Goal: Task Accomplishment & Management: Manage account settings

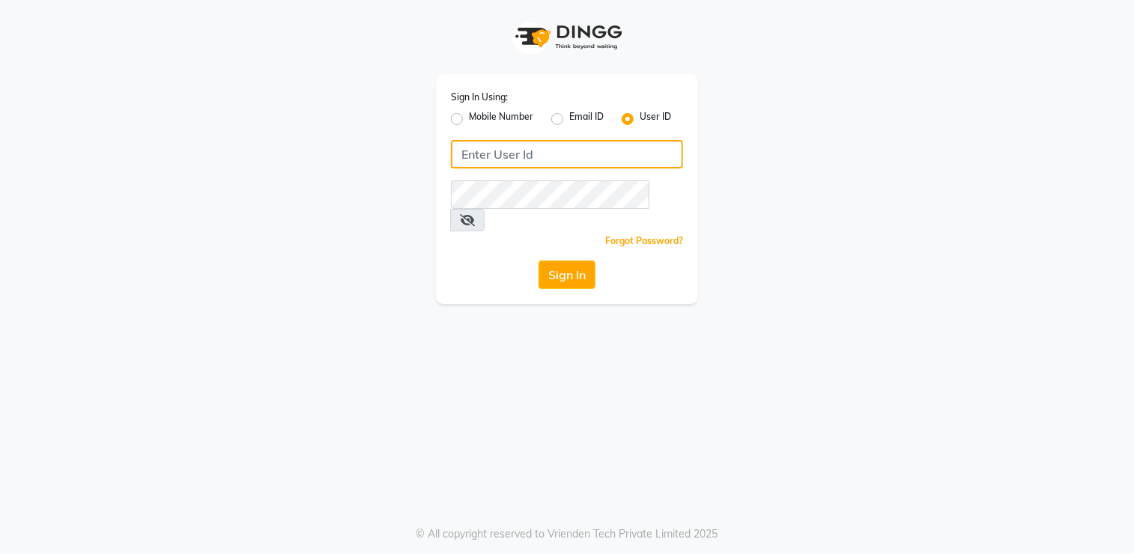
type input "png"
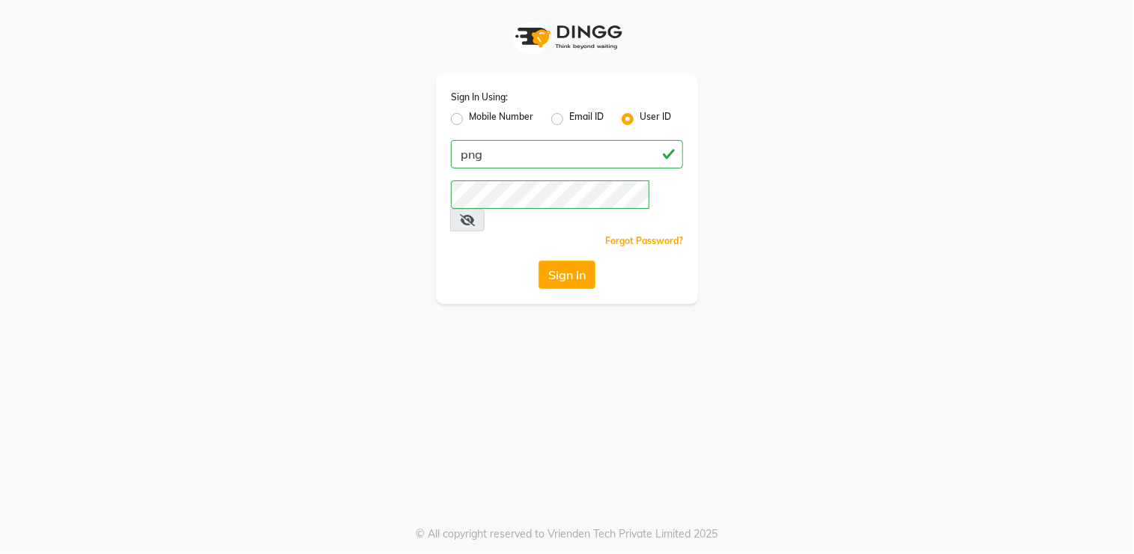
click at [494, 119] on label "Mobile Number" at bounding box center [501, 119] width 64 height 18
click at [478, 119] on input "Mobile Number" at bounding box center [474, 115] width 10 height 10
radio input "true"
radio input "false"
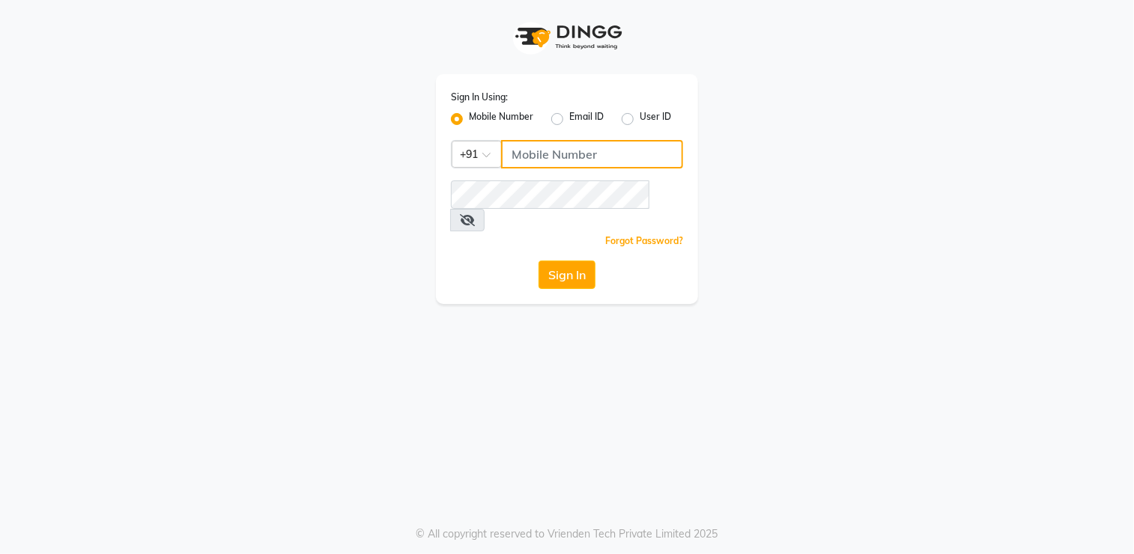
click at [520, 145] on input "Username" at bounding box center [592, 154] width 182 height 28
drag, startPoint x: 624, startPoint y: 121, endPoint x: 629, endPoint y: 164, distance: 43.0
click at [629, 164] on div "Sign In Using: Mobile Number Email ID User ID Country Code × +91 Remember me Fo…" at bounding box center [567, 189] width 262 height 230
click at [629, 164] on input "Username" at bounding box center [592, 154] width 182 height 28
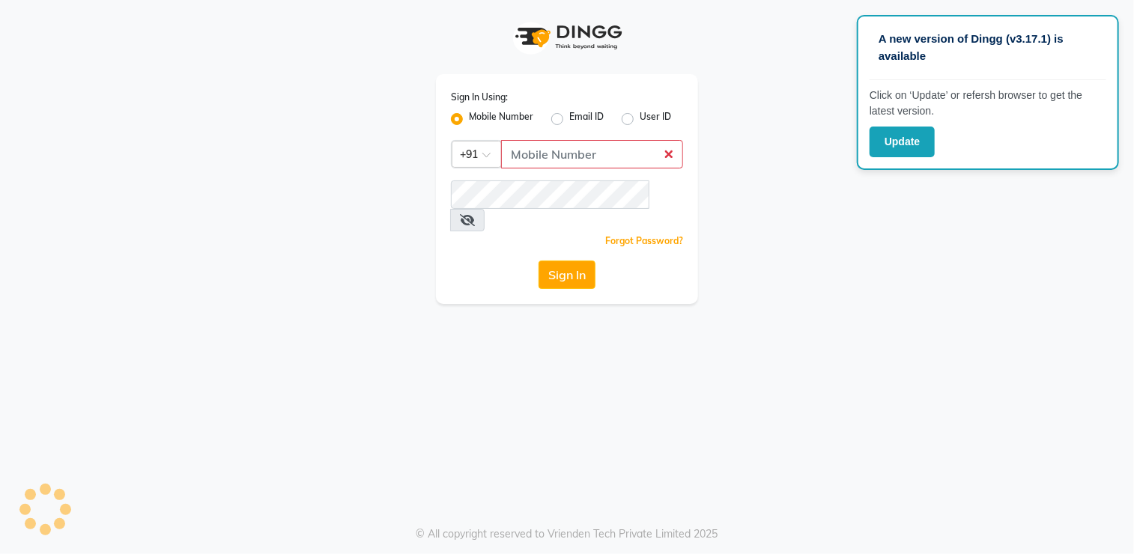
click at [639, 116] on label "User ID" at bounding box center [654, 119] width 31 height 18
click at [639, 116] on input "User ID" at bounding box center [644, 115] width 10 height 10
radio input "true"
radio input "false"
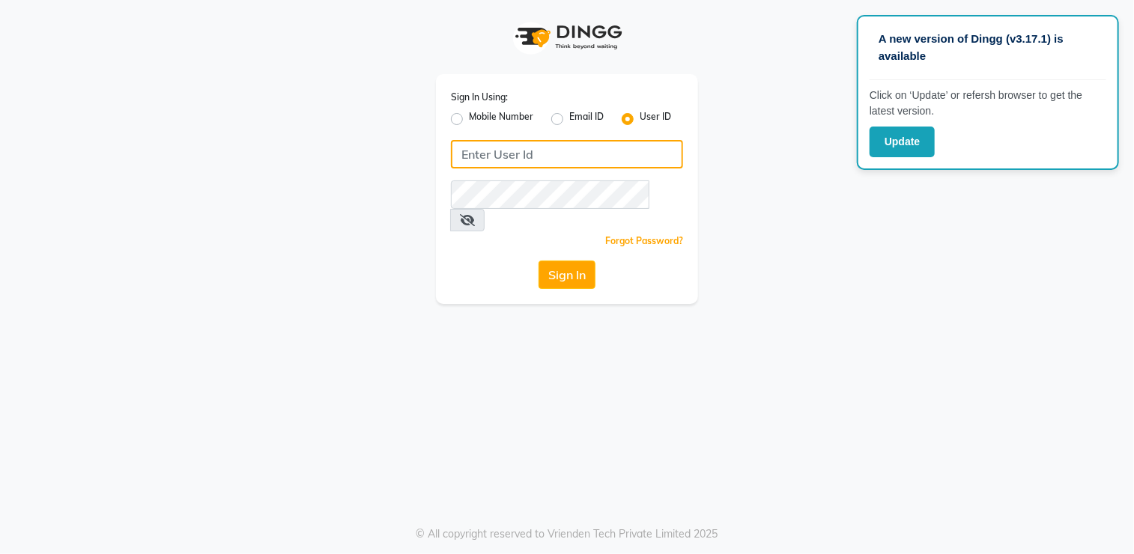
paste input "[EMAIL_ADDRESS][DOMAIN_NAME]"
click at [611, 158] on input "Username" at bounding box center [567, 154] width 232 height 28
type input "[EMAIL_ADDRESS][DOMAIN_NAME]"
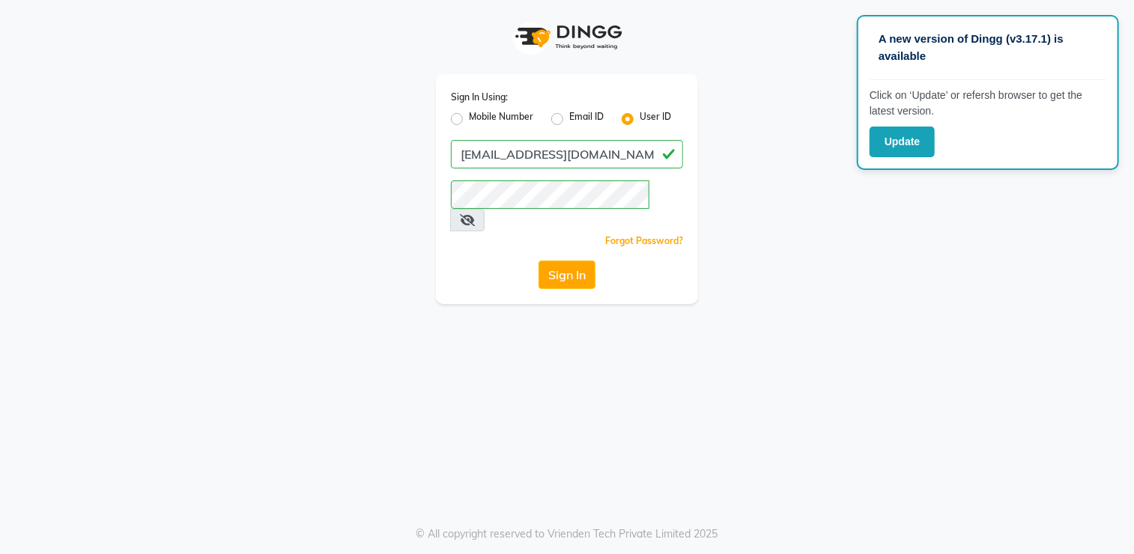
click at [456, 261] on div "Sign In" at bounding box center [567, 275] width 232 height 28
click at [577, 261] on button "Sign In" at bounding box center [566, 275] width 57 height 28
